Goal: Information Seeking & Learning: Learn about a topic

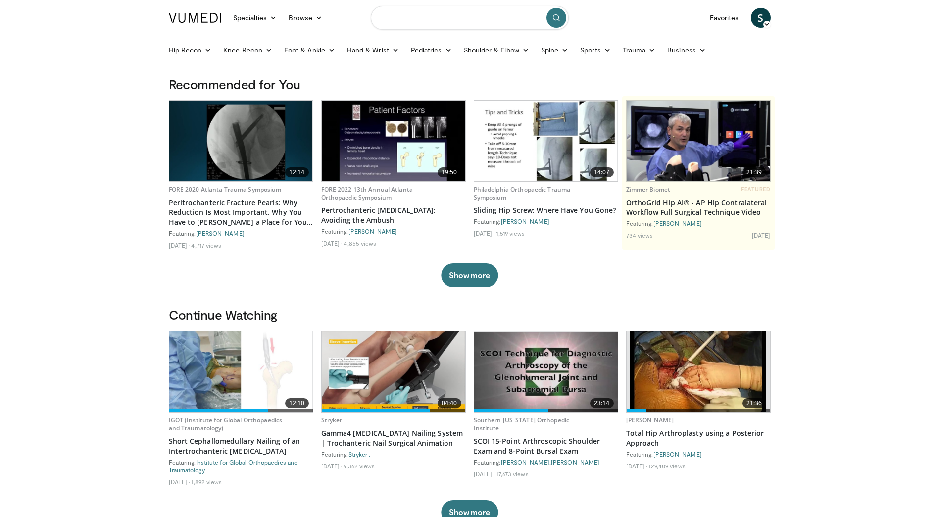
click at [401, 17] on input "Search topics, interventions" at bounding box center [470, 18] width 198 height 24
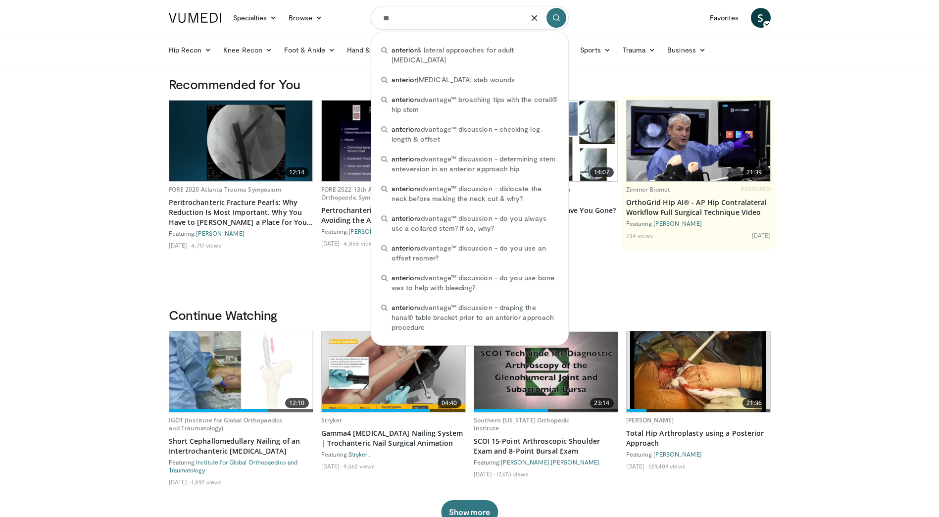
type input "*"
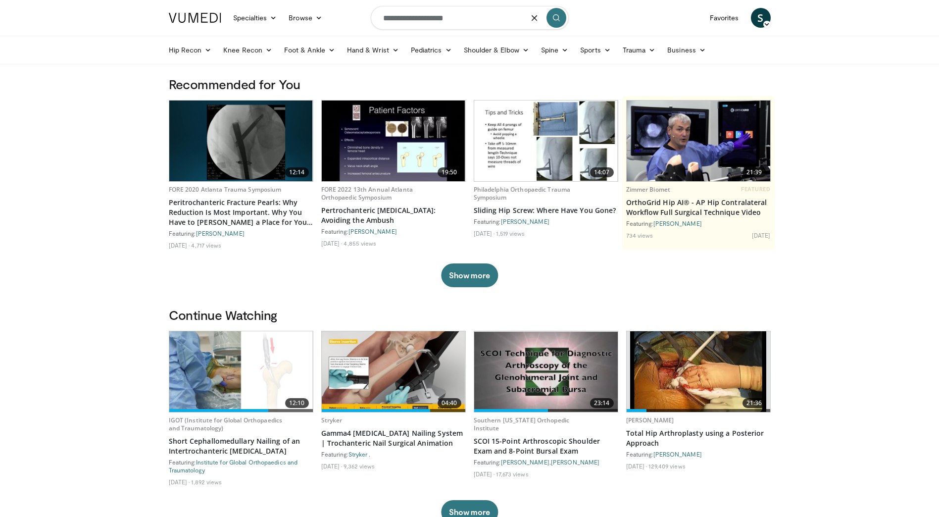
type input "**********"
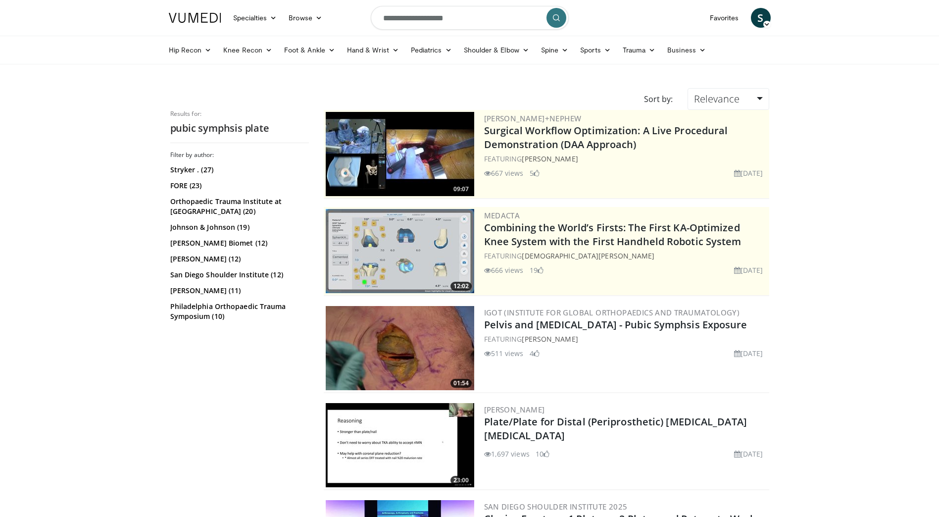
click at [465, 27] on input "**********" at bounding box center [470, 18] width 198 height 24
type input "**********"
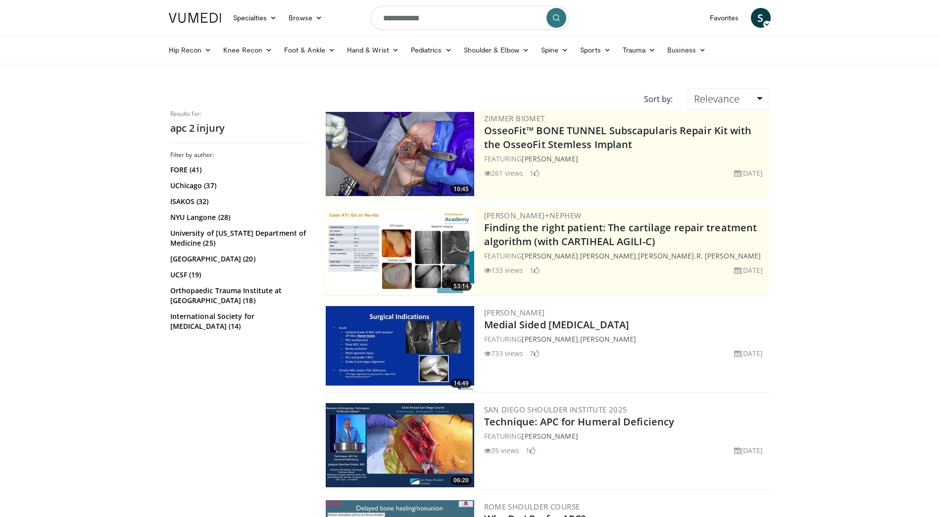
click at [559, 16] on icon "submit" at bounding box center [556, 18] width 8 height 8
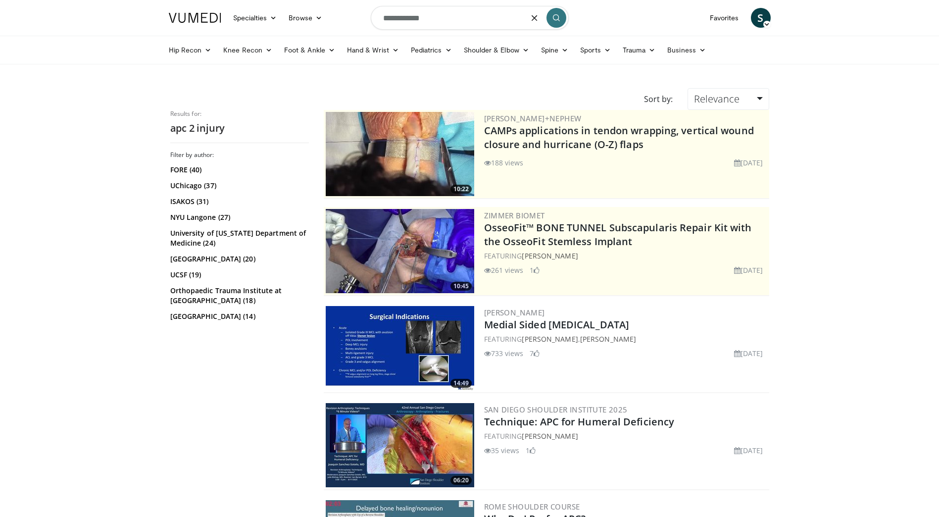
type input "**********"
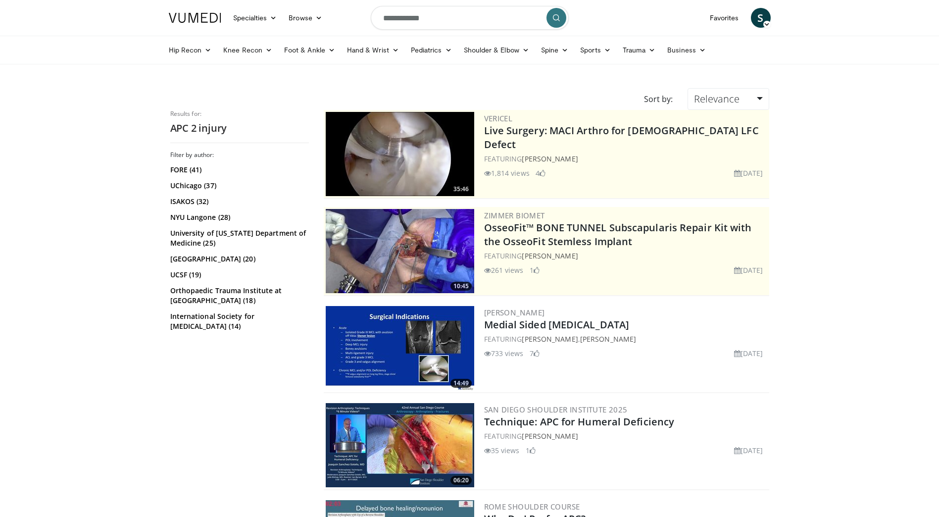
click at [457, 15] on input "**********" at bounding box center [470, 18] width 198 height 24
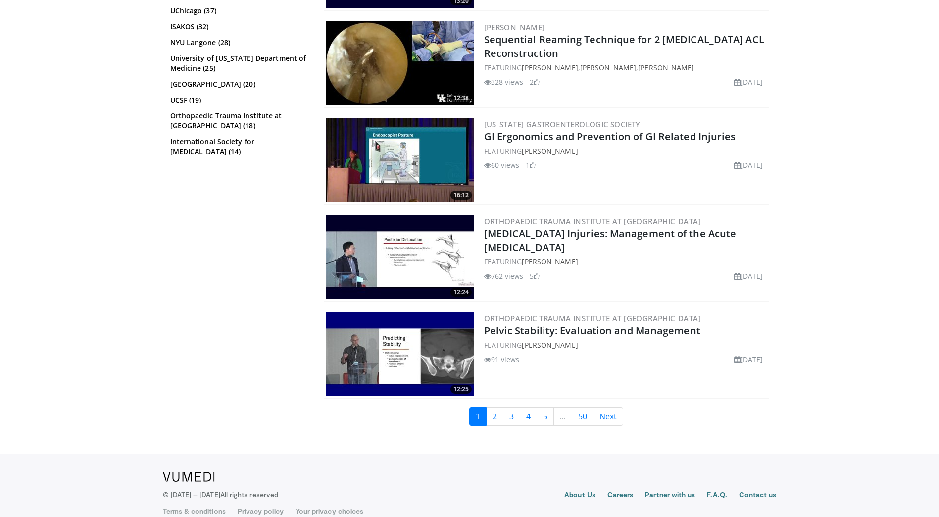
scroll to position [2327, 0]
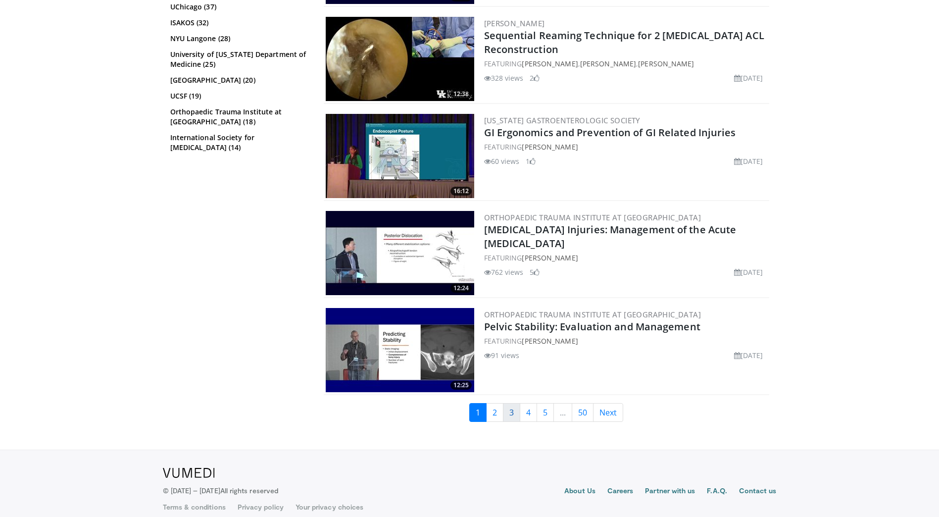
click at [507, 411] on link "3" at bounding box center [511, 412] width 17 height 19
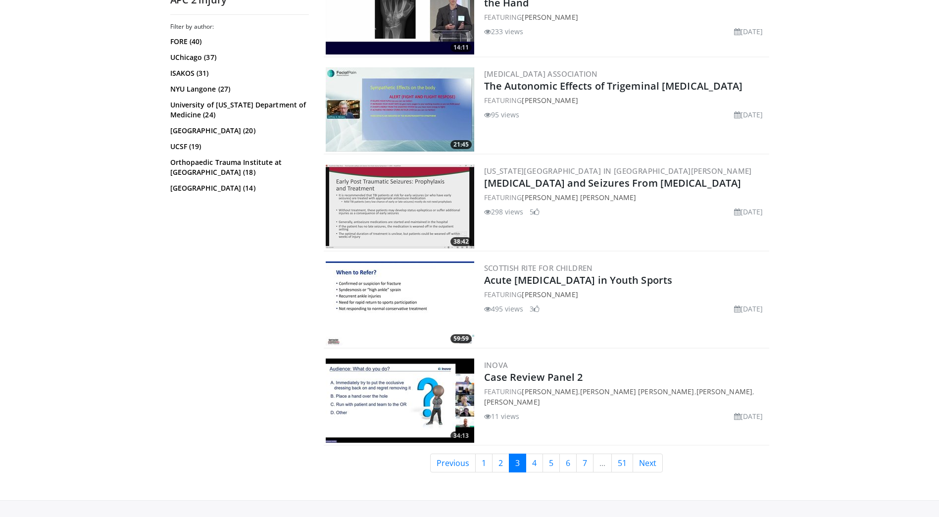
scroll to position [2228, 0]
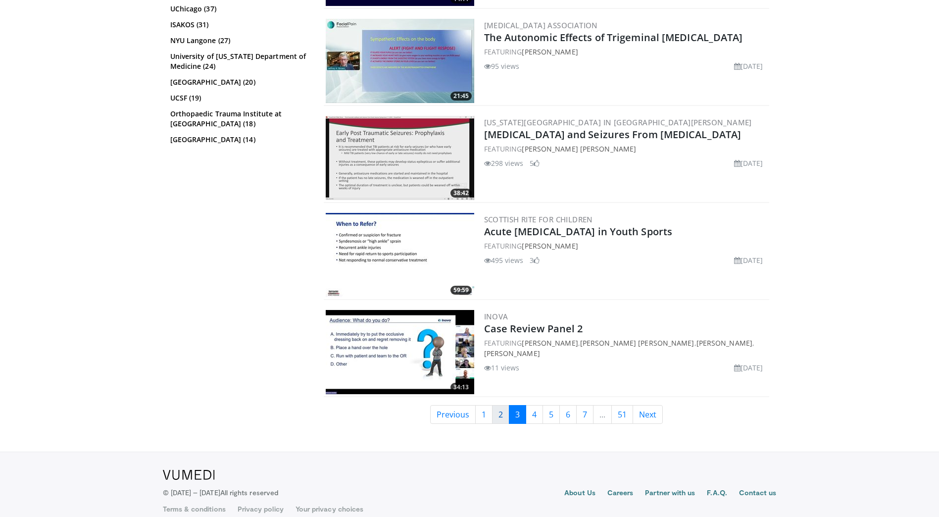
click at [500, 412] on link "2" at bounding box center [500, 414] width 17 height 19
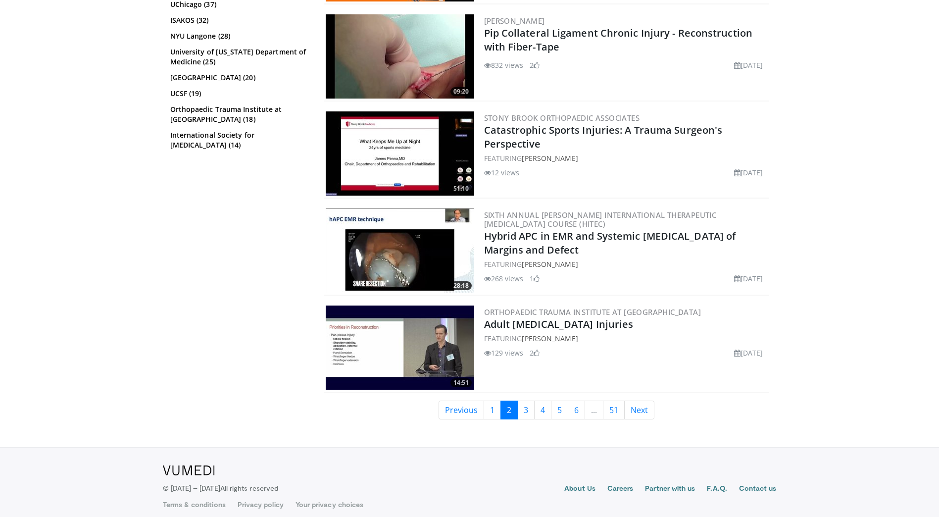
scroll to position [2241, 0]
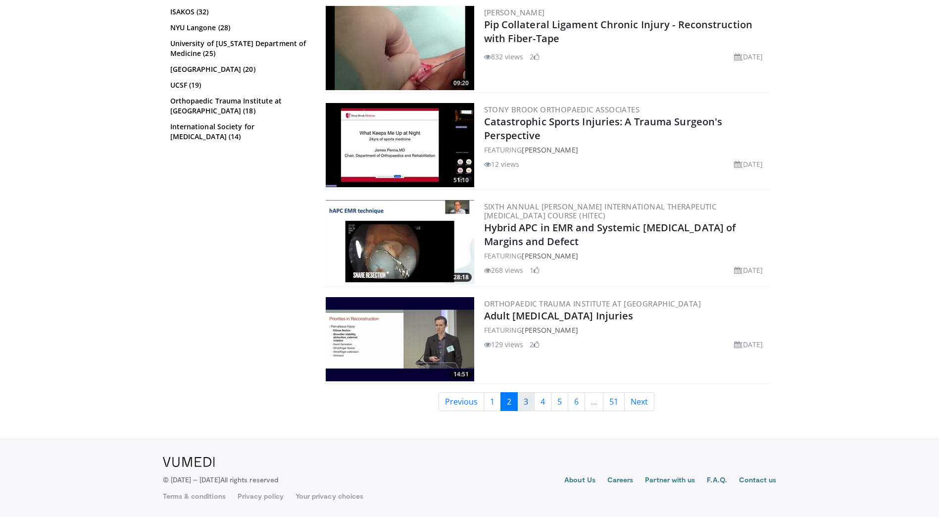
click at [530, 402] on link "3" at bounding box center [525, 401] width 17 height 19
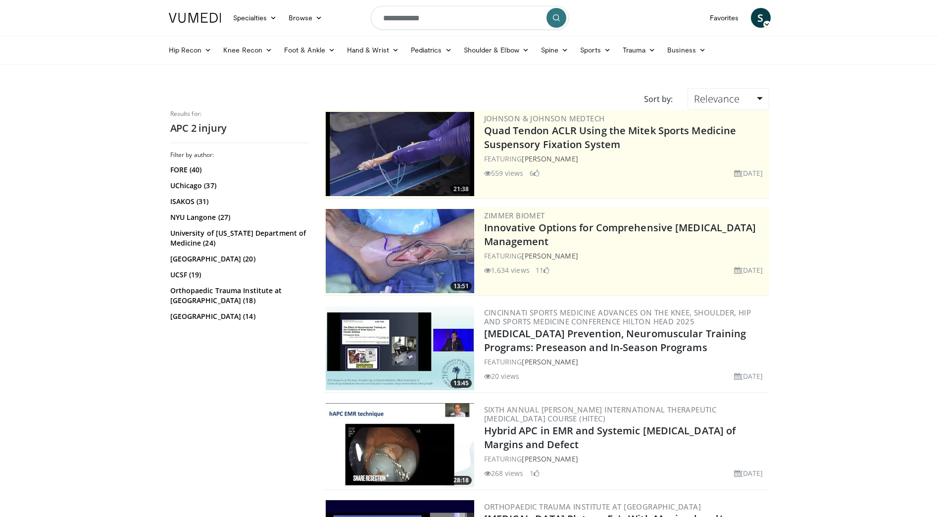
click at [399, 11] on input "**********" at bounding box center [470, 18] width 198 height 24
click at [398, 11] on input "**********" at bounding box center [470, 18] width 198 height 24
type input "**********"
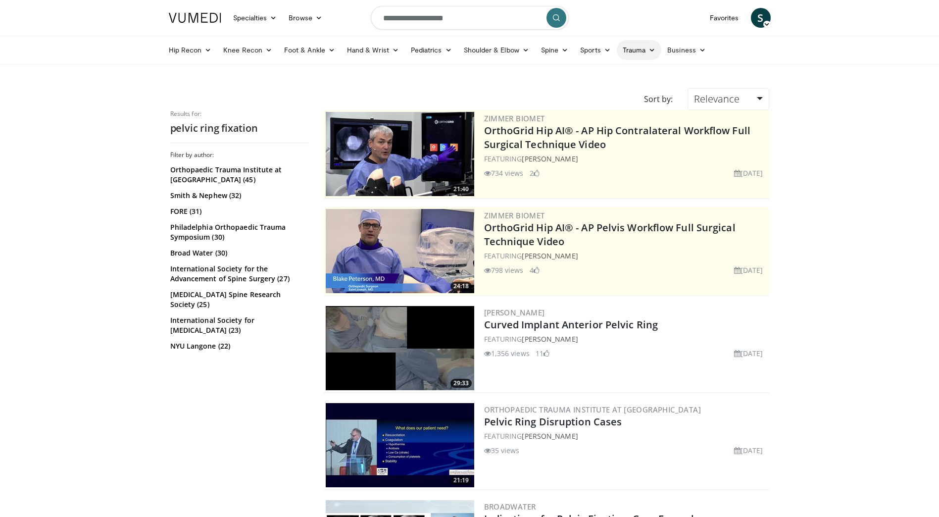
click at [646, 51] on link "Trauma" at bounding box center [639, 50] width 45 height 20
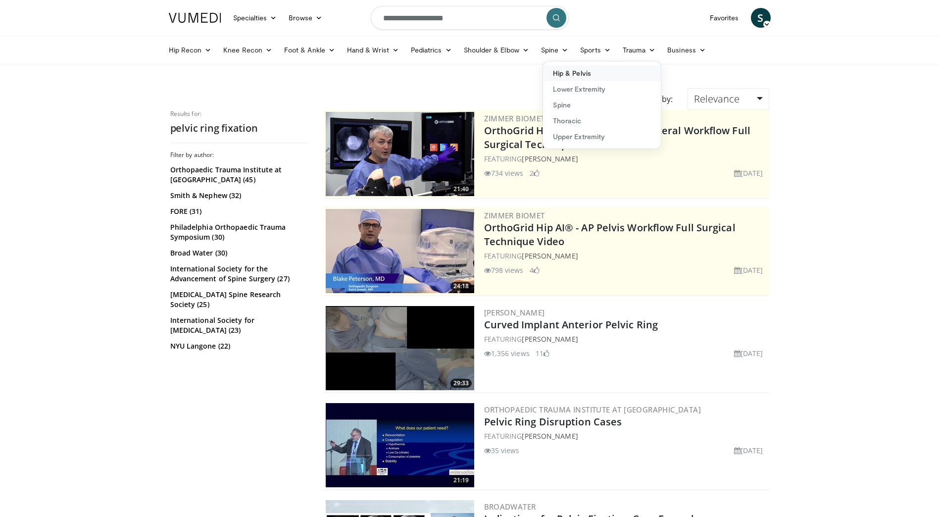
click at [570, 75] on link "Hip & Pelvis" at bounding box center [602, 73] width 118 height 16
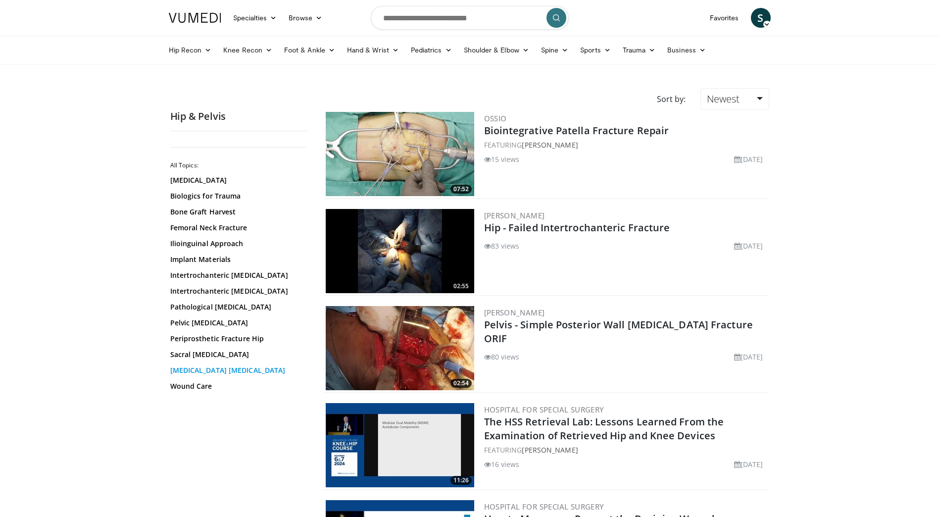
click at [200, 370] on link "[MEDICAL_DATA] [MEDICAL_DATA]" at bounding box center [237, 370] width 134 height 10
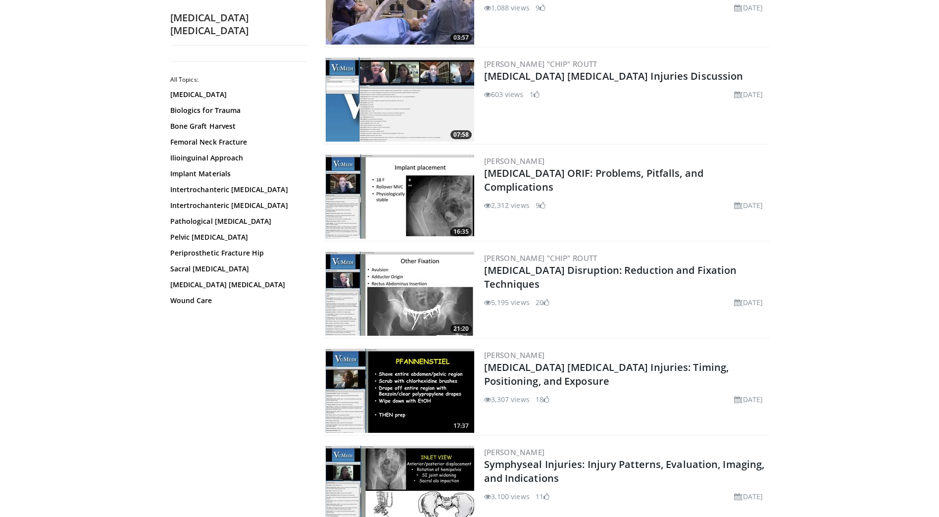
scroll to position [693, 0]
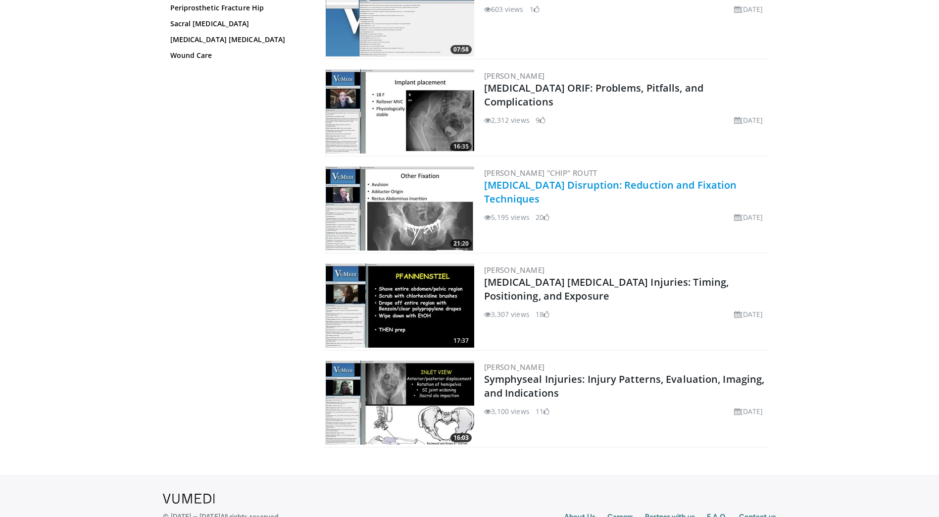
click at [515, 187] on link "[MEDICAL_DATA] Disruption: Reduction and Fixation Techniques" at bounding box center [610, 191] width 253 height 27
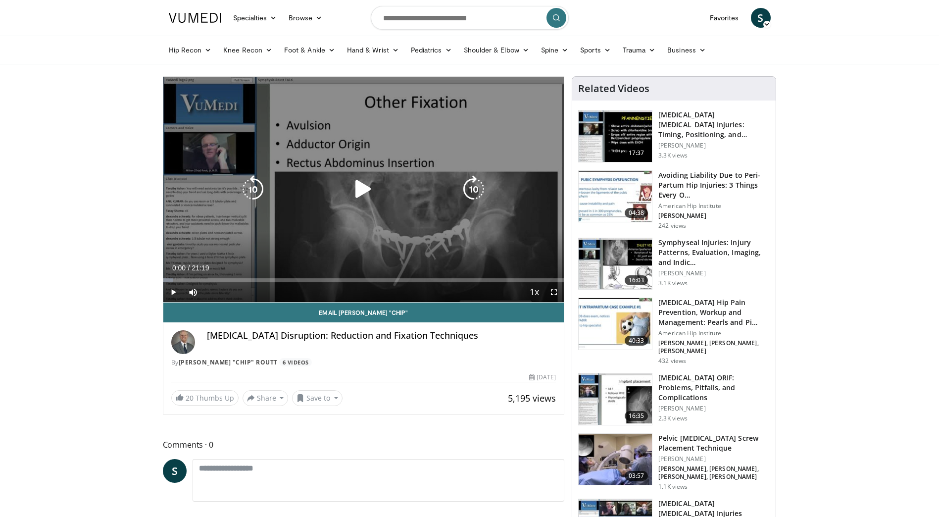
click at [371, 186] on icon "Video Player" at bounding box center [364, 189] width 28 height 28
drag, startPoint x: 556, startPoint y: 298, endPoint x: 558, endPoint y: 350, distance: 51.5
click at [556, 298] on span "Video Player" at bounding box center [554, 292] width 20 height 20
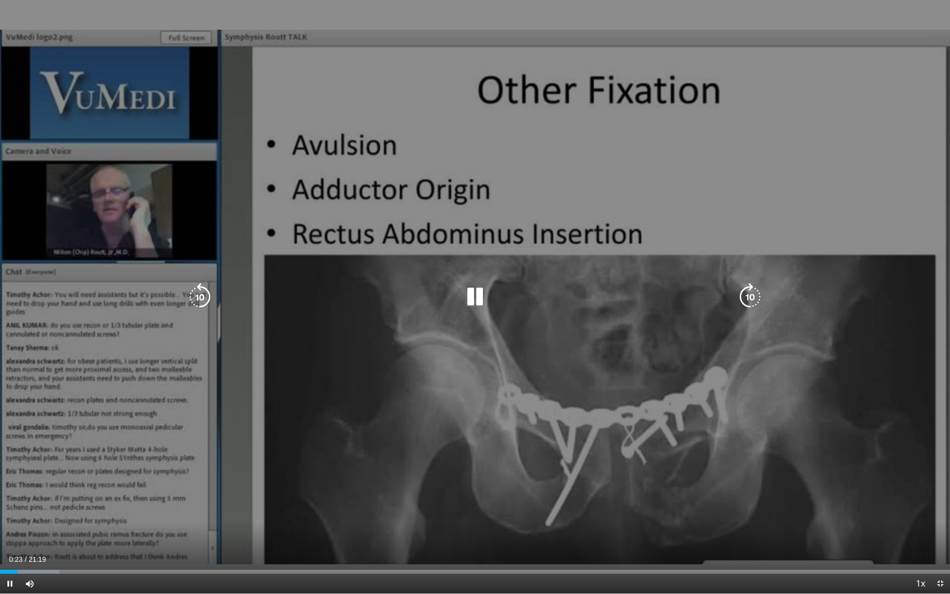
click at [755, 294] on icon "Video Player" at bounding box center [751, 297] width 28 height 28
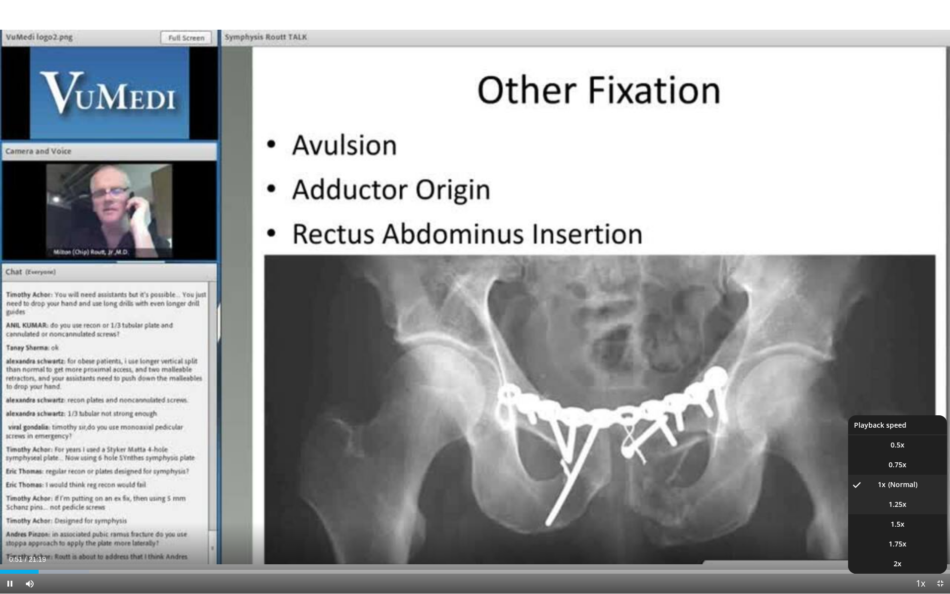
click at [906, 500] on span "1.25x" at bounding box center [898, 505] width 18 height 10
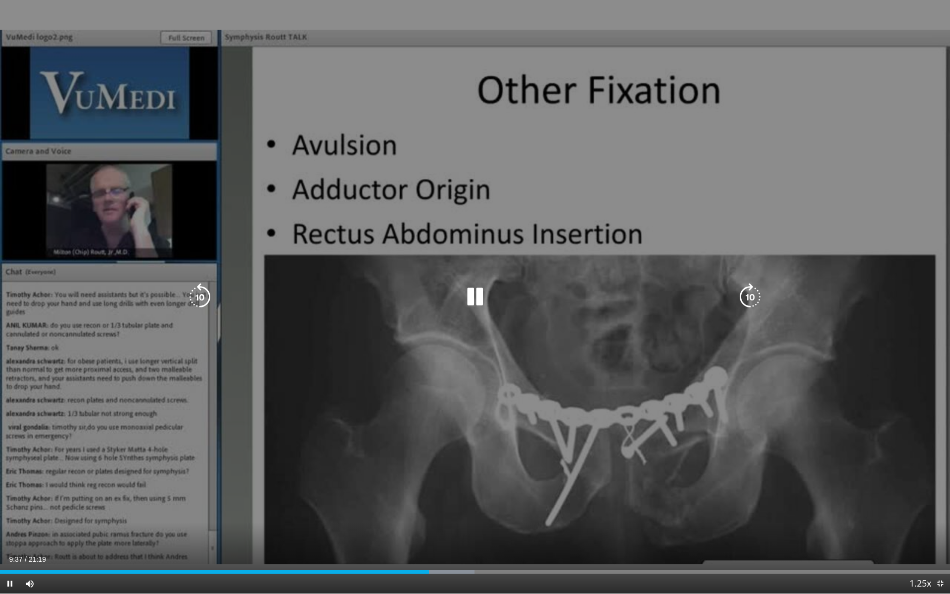
click at [474, 295] on icon "Video Player" at bounding box center [475, 297] width 28 height 28
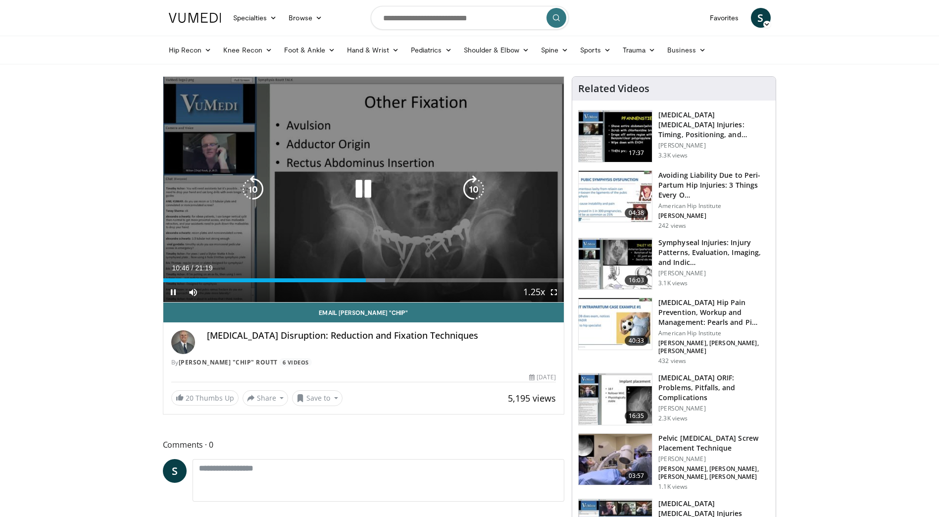
click at [364, 188] on icon "Video Player" at bounding box center [364, 189] width 28 height 28
click at [494, 191] on div "10 seconds Tap to unmute" at bounding box center [363, 189] width 401 height 225
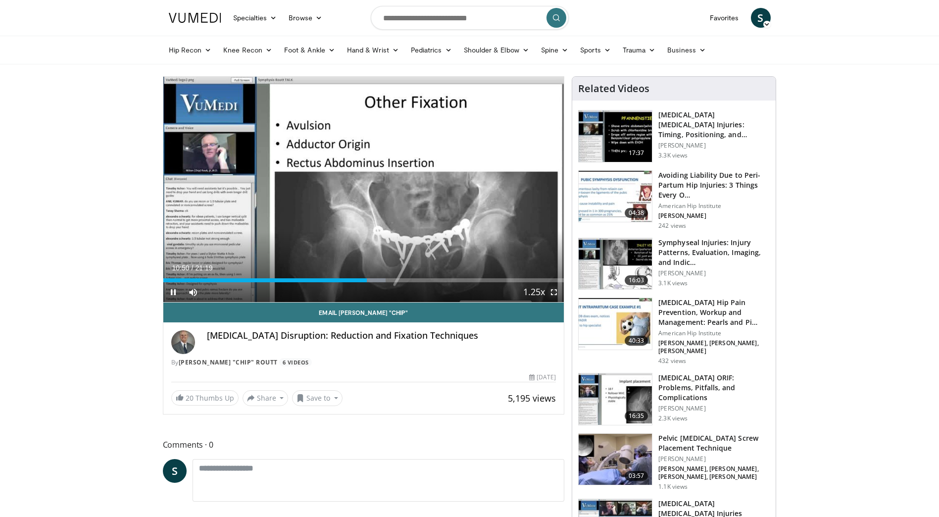
click at [552, 287] on span "Video Player" at bounding box center [554, 292] width 20 height 20
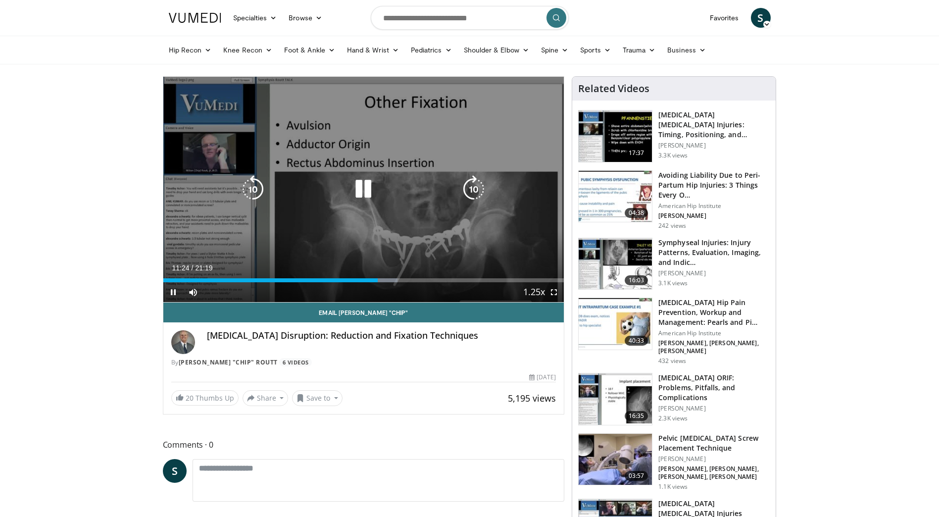
click at [363, 179] on icon "Video Player" at bounding box center [364, 189] width 28 height 28
click at [363, 188] on icon "Video Player" at bounding box center [364, 189] width 28 height 28
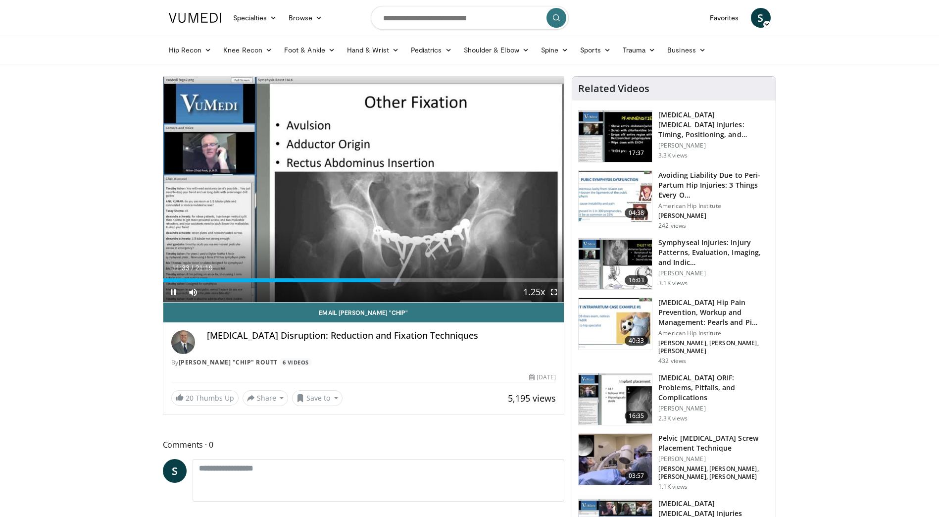
click at [553, 291] on span "Video Player" at bounding box center [554, 292] width 20 height 20
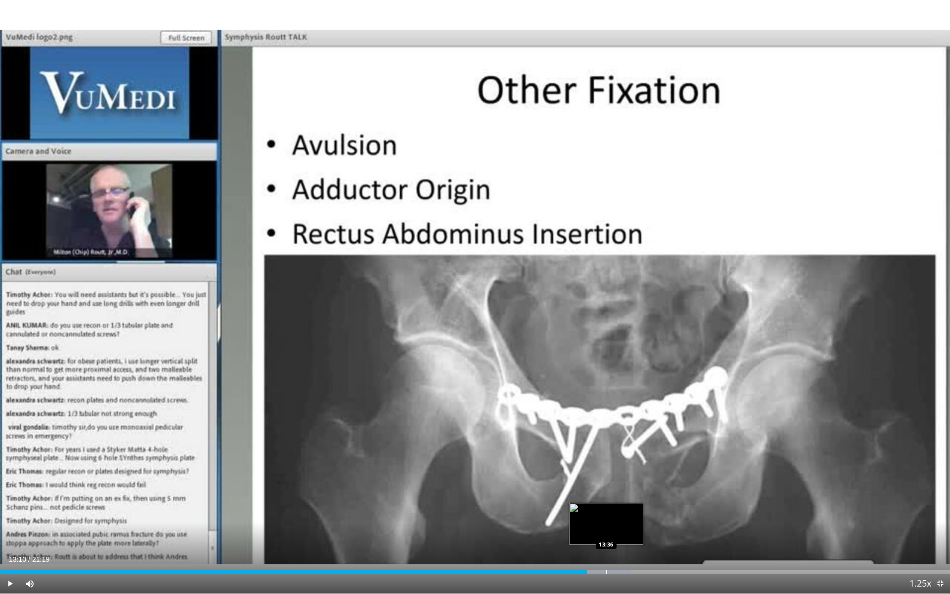
click at [606, 516] on div "Loaded : 66.44% 13:10 13:36" at bounding box center [475, 568] width 950 height 9
click at [598, 516] on div "Loaded : 69.46% 13:42 13:23" at bounding box center [475, 572] width 950 height 4
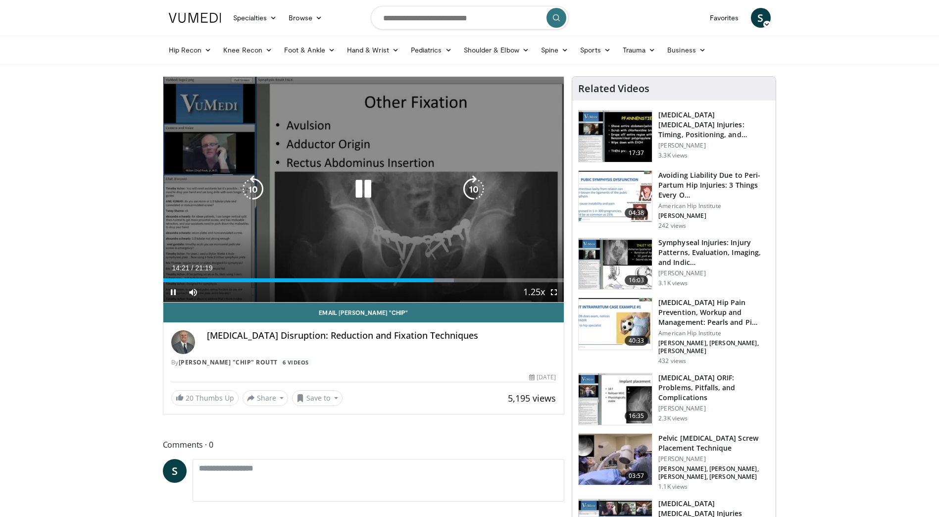
click at [363, 191] on icon "Video Player" at bounding box center [364, 189] width 28 height 28
click at [365, 195] on icon "Video Player" at bounding box center [364, 189] width 28 height 28
drag, startPoint x: 551, startPoint y: 296, endPoint x: 553, endPoint y: 348, distance: 51.5
click at [551, 296] on span "Video Player" at bounding box center [554, 292] width 20 height 20
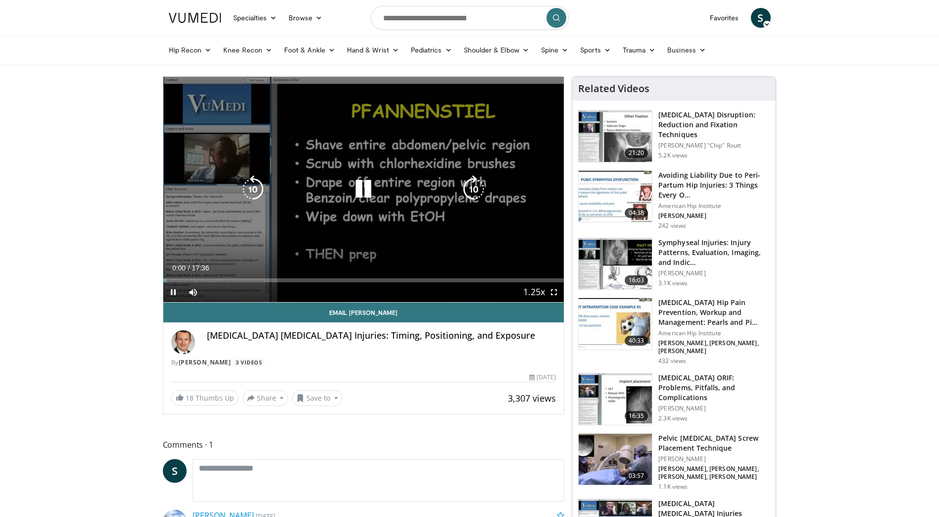
click at [366, 194] on icon "Video Player" at bounding box center [364, 189] width 28 height 28
click at [359, 191] on icon "Video Player" at bounding box center [364, 189] width 28 height 28
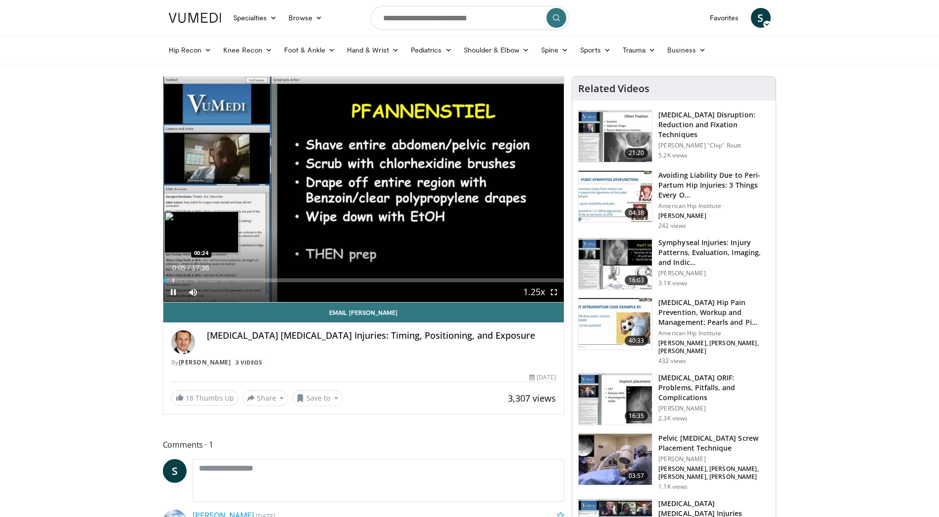
click at [172, 276] on video-js "**********" at bounding box center [363, 190] width 401 height 226
click at [185, 279] on div "Progress Bar" at bounding box center [184, 280] width 1 height 4
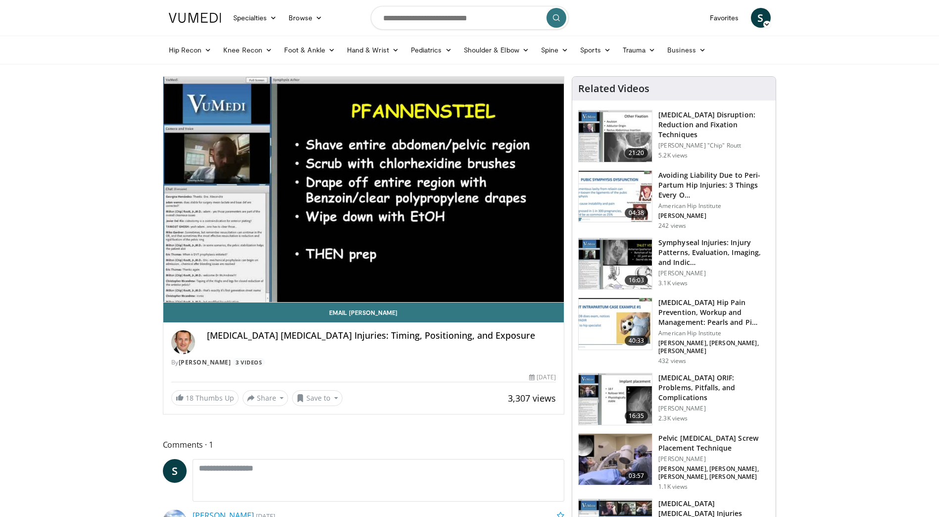
click at [201, 280] on div "10 seconds Tap to unmute" at bounding box center [363, 189] width 401 height 225
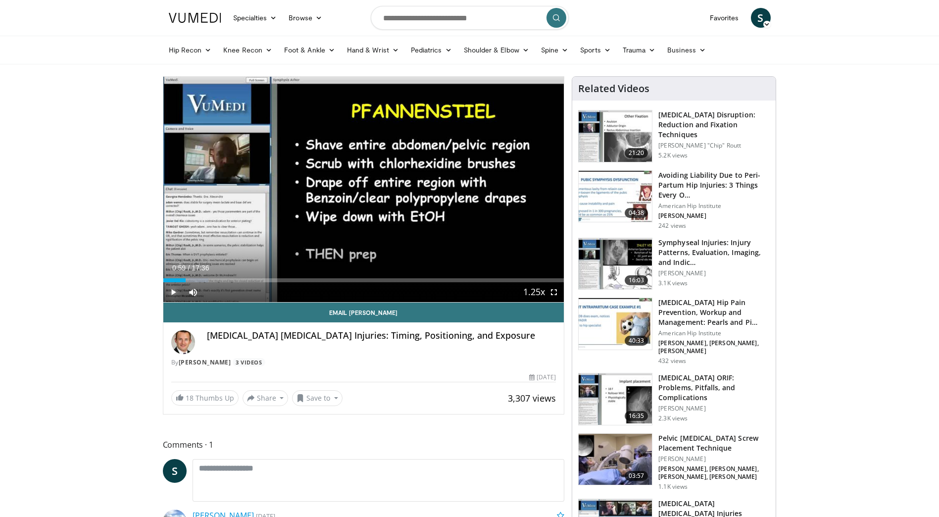
click at [169, 289] on span "Video Player" at bounding box center [173, 292] width 20 height 20
click at [215, 278] on div "Progress Bar" at bounding box center [215, 280] width 1 height 4
click at [235, 276] on div "Loaded : 14.20% 02:14 03:10" at bounding box center [363, 277] width 401 height 9
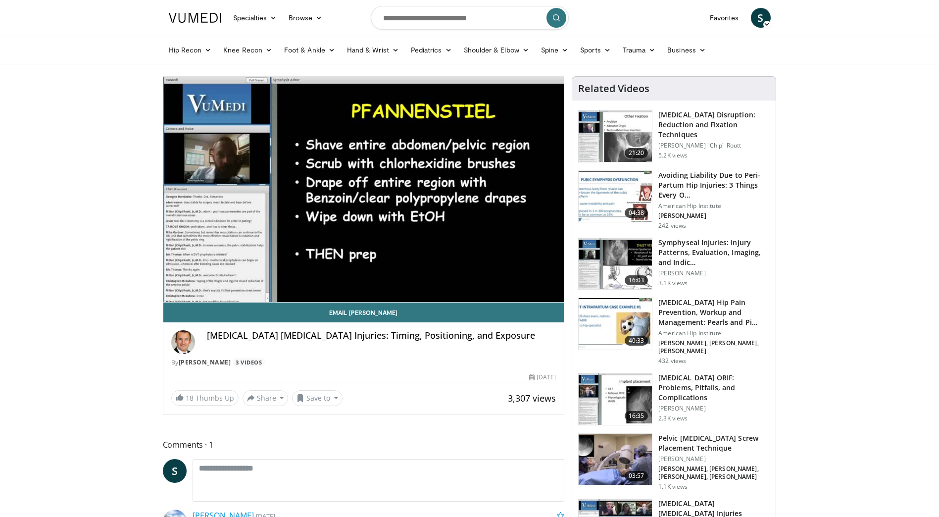
click at [252, 277] on div "10 seconds Tap to unmute" at bounding box center [363, 189] width 401 height 225
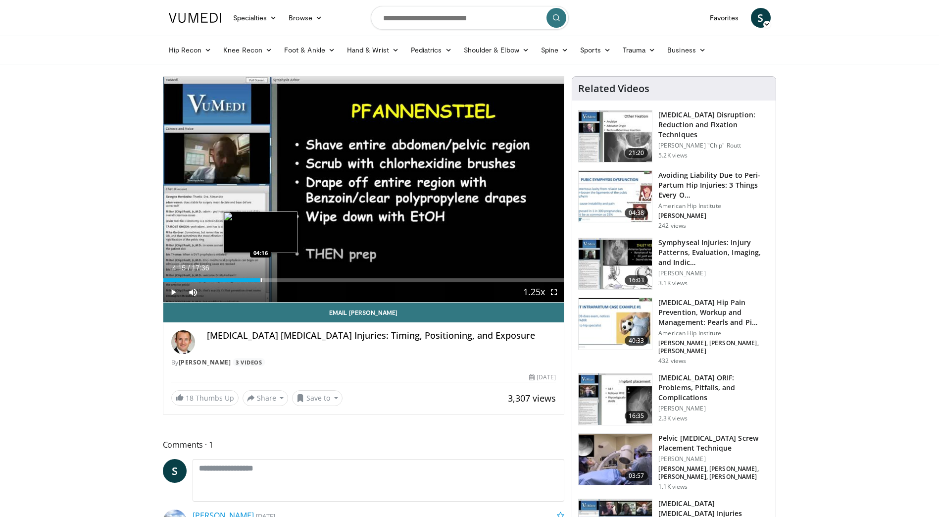
click at [261, 279] on div "Progress Bar" at bounding box center [261, 280] width 1 height 4
click at [247, 279] on div "04:15" at bounding box center [211, 280] width 97 height 4
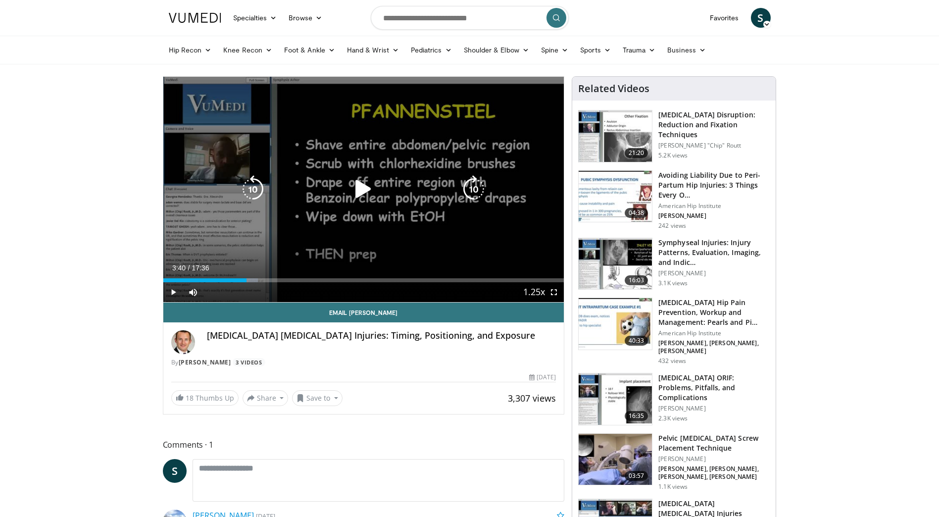
click at [272, 258] on div "10 seconds Tap to unmute" at bounding box center [363, 189] width 401 height 225
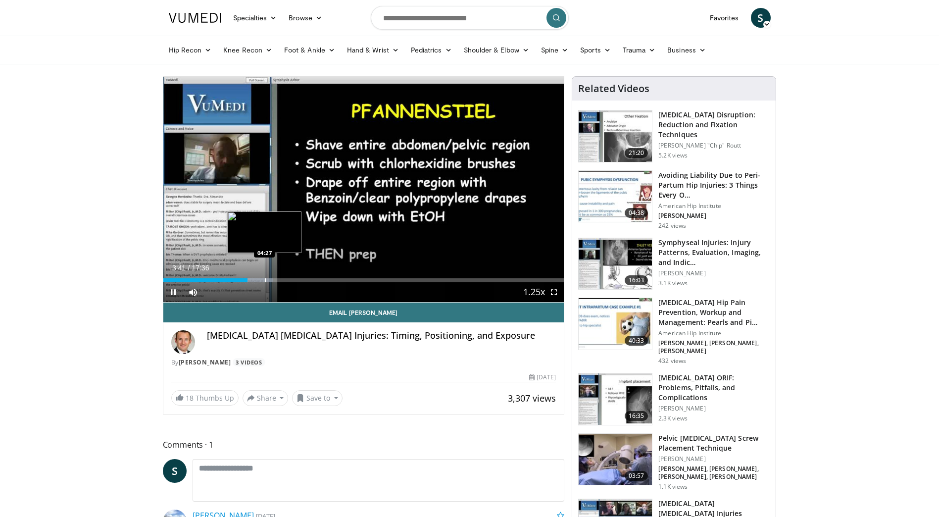
click at [265, 280] on div "Progress Bar" at bounding box center [265, 280] width 1 height 4
click at [283, 280] on div "Progress Bar" at bounding box center [283, 280] width 1 height 4
click at [298, 280] on div "Progress Bar" at bounding box center [298, 280] width 1 height 4
click at [329, 280] on div "Progress Bar" at bounding box center [329, 280] width 1 height 4
click at [343, 279] on div "Loaded : 43.54% 07:19 07:54" at bounding box center [363, 280] width 401 height 4
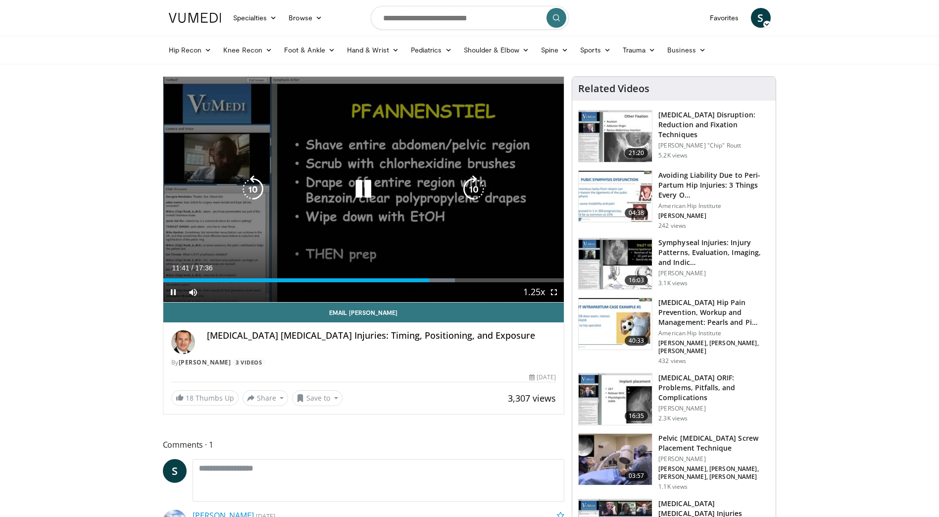
click at [358, 187] on icon "Video Player" at bounding box center [364, 189] width 28 height 28
click at [348, 183] on div "Video Player" at bounding box center [363, 189] width 241 height 20
click at [349, 186] on div "Video Player" at bounding box center [363, 189] width 241 height 20
click at [353, 186] on icon "Video Player" at bounding box center [364, 189] width 28 height 28
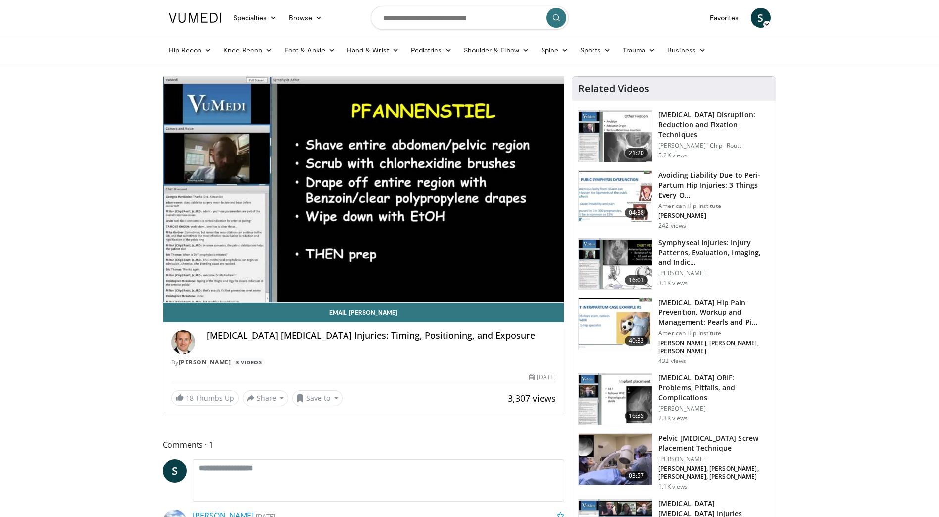
click at [495, 340] on h4 "[MEDICAL_DATA] [MEDICAL_DATA] Injuries: Timing, Positioning, and Exposure" at bounding box center [382, 335] width 350 height 11
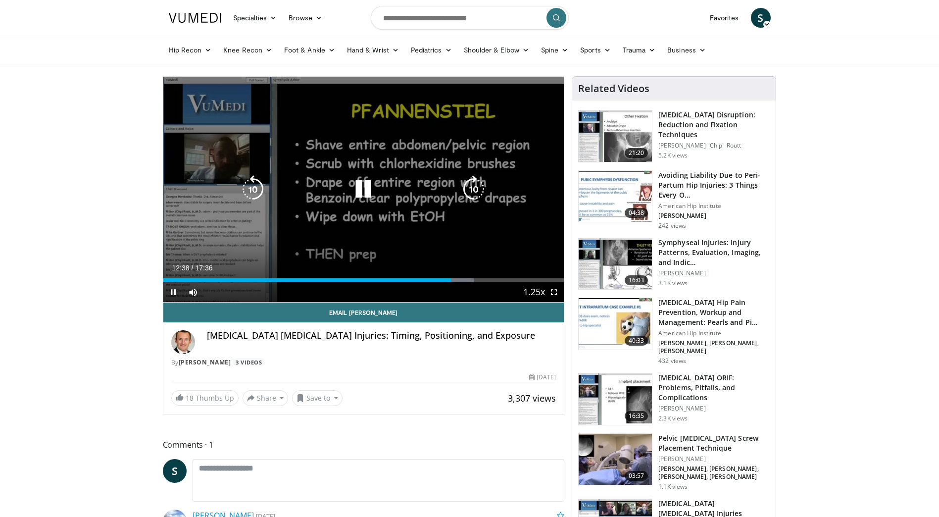
click at [350, 182] on icon "Video Player" at bounding box center [364, 189] width 28 height 28
